Goal: Check status: Check status

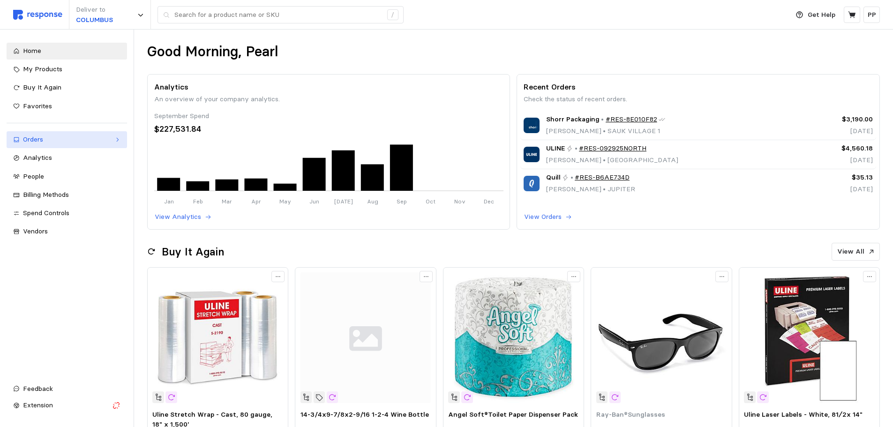
click at [82, 137] on div "Orders" at bounding box center [67, 140] width 88 height 10
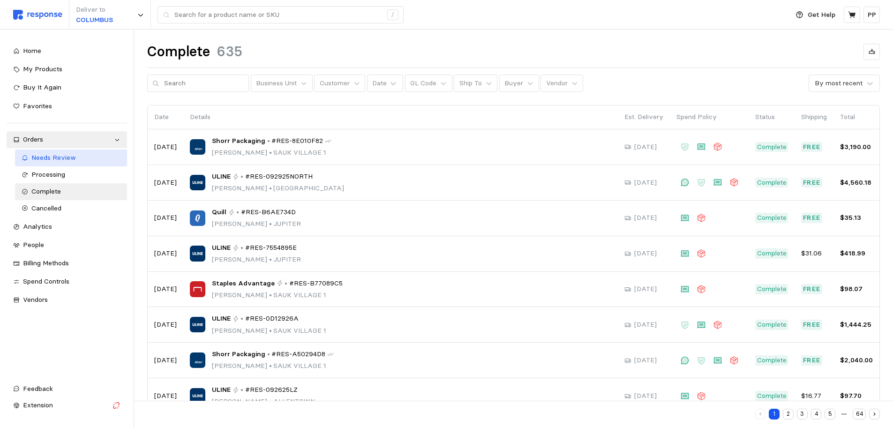
click at [62, 153] on div "Needs Review" at bounding box center [75, 158] width 89 height 10
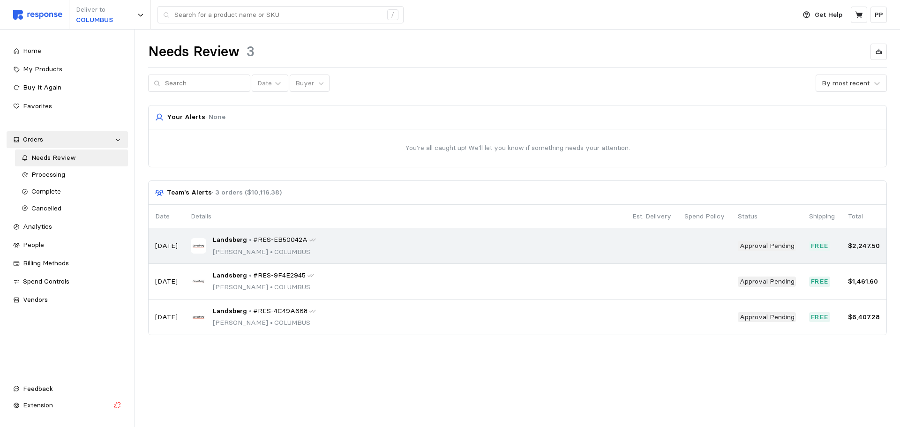
click at [325, 240] on div "Landsberg • #RES-EB50042A [PERSON_NAME] • [GEOGRAPHIC_DATA]" at bounding box center [405, 246] width 428 height 22
